Goal: Find contact information: Find contact information

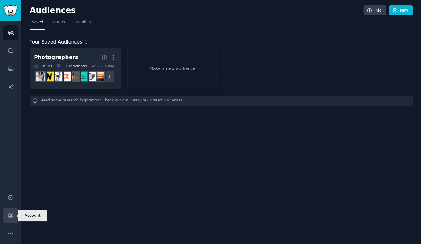
click at [11, 211] on link "Account" at bounding box center [10, 215] width 15 height 15
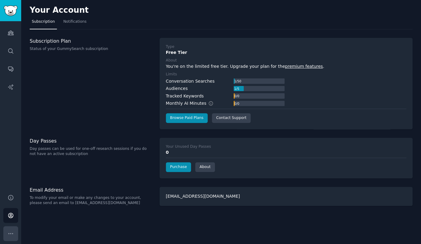
click at [12, 233] on icon "Sidebar" at bounding box center [11, 233] width 6 height 6
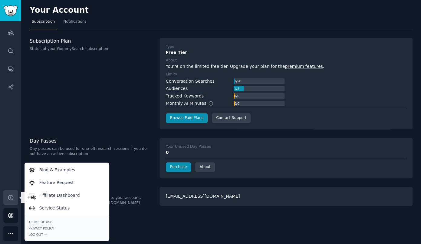
click at [16, 198] on link "Help" at bounding box center [10, 197] width 15 height 15
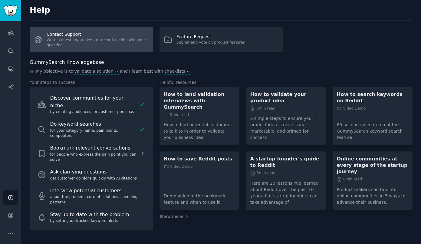
click at [136, 43] on link "Contact Support Write a question/problem, or record a video with your question" at bounding box center [92, 39] width 124 height 25
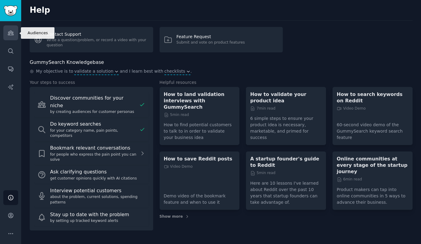
click at [10, 30] on link "Audiences" at bounding box center [10, 32] width 15 height 15
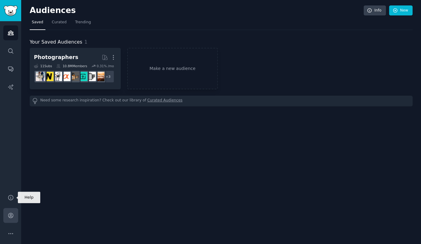
click at [9, 221] on link "Account" at bounding box center [10, 215] width 15 height 15
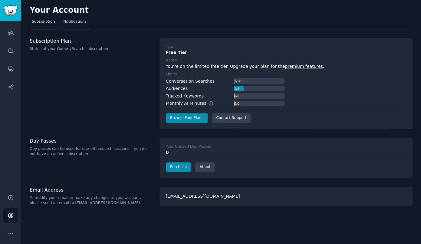
click at [76, 22] on span "Notifications" at bounding box center [74, 21] width 23 height 5
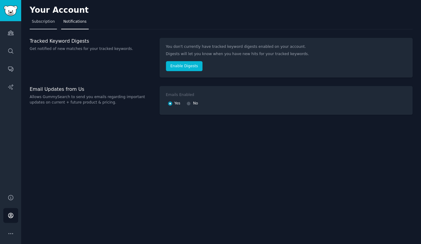
click at [48, 19] on span "Subscription" at bounding box center [43, 21] width 23 height 5
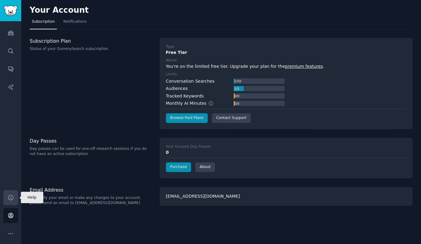
click at [13, 199] on icon "Sidebar" at bounding box center [11, 197] width 6 height 6
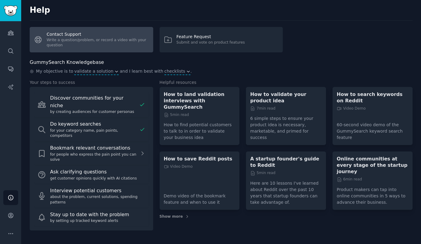
click at [146, 34] on link "Contact Support Write a question/problem, or record a video with your question" at bounding box center [92, 39] width 124 height 25
click at [85, 42] on link "Contact Support Write a question/problem, or record a video with your question" at bounding box center [92, 39] width 124 height 25
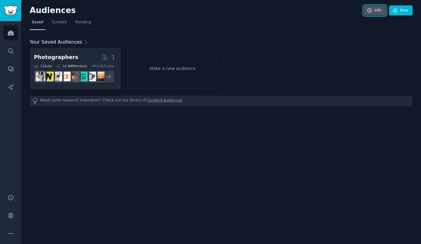
click at [374, 8] on link "Info" at bounding box center [375, 10] width 22 height 10
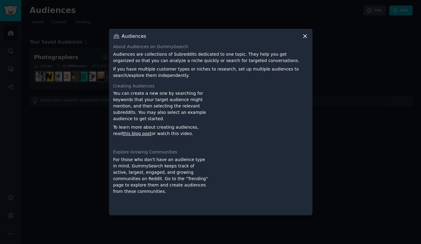
click at [304, 36] on icon at bounding box center [304, 36] width 3 height 3
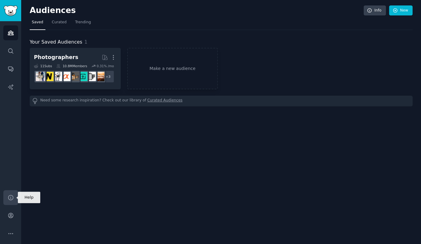
click at [15, 199] on link "Help" at bounding box center [10, 197] width 15 height 15
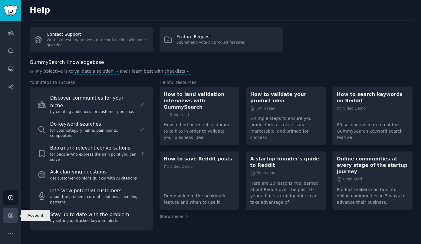
click at [13, 211] on link "Account" at bounding box center [10, 215] width 15 height 15
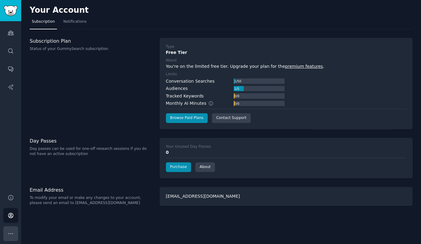
click at [11, 230] on button "More" at bounding box center [10, 233] width 15 height 15
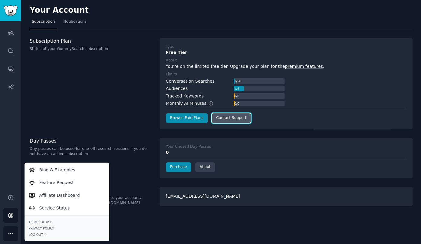
click at [229, 118] on link "Contact Support" at bounding box center [231, 118] width 39 height 10
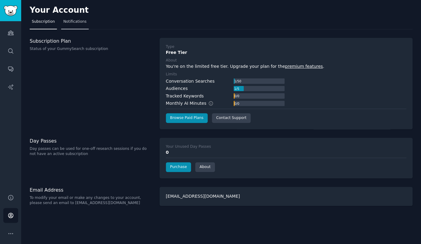
click at [78, 19] on link "Notifications" at bounding box center [75, 23] width 28 height 12
